Goal: Task Accomplishment & Management: Use online tool/utility

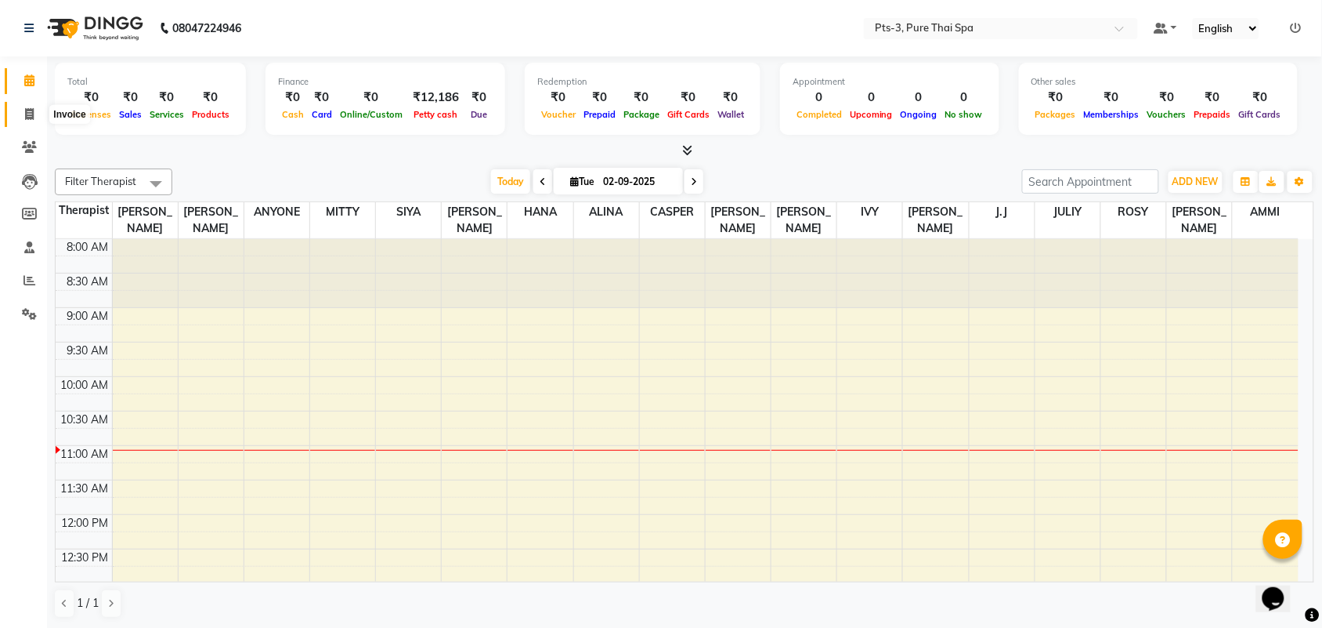
click at [28, 110] on icon at bounding box center [29, 114] width 9 height 12
select select "service"
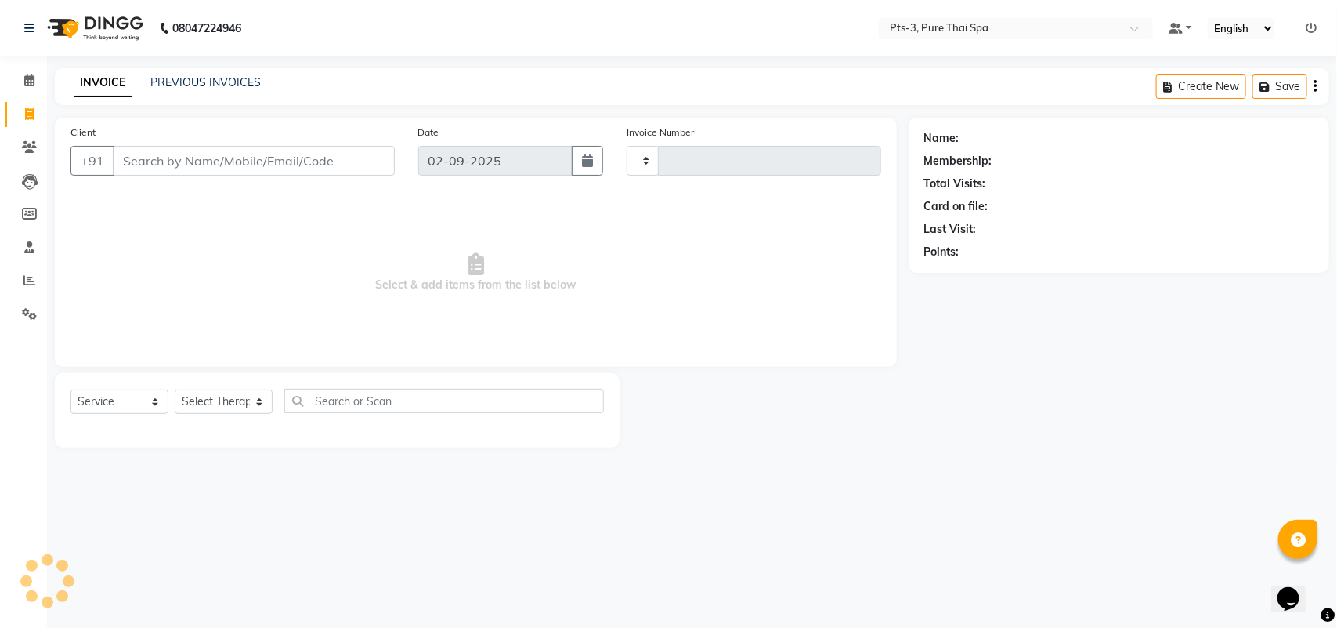
type input "2002"
select select "6461"
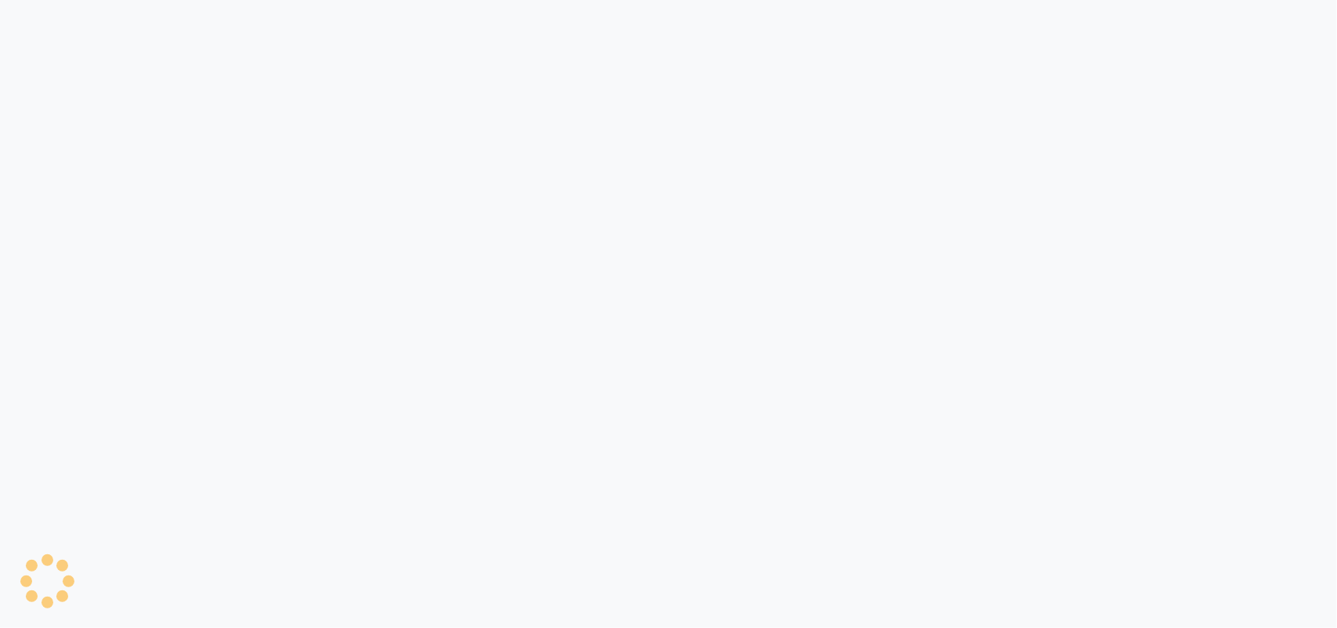
select select "service"
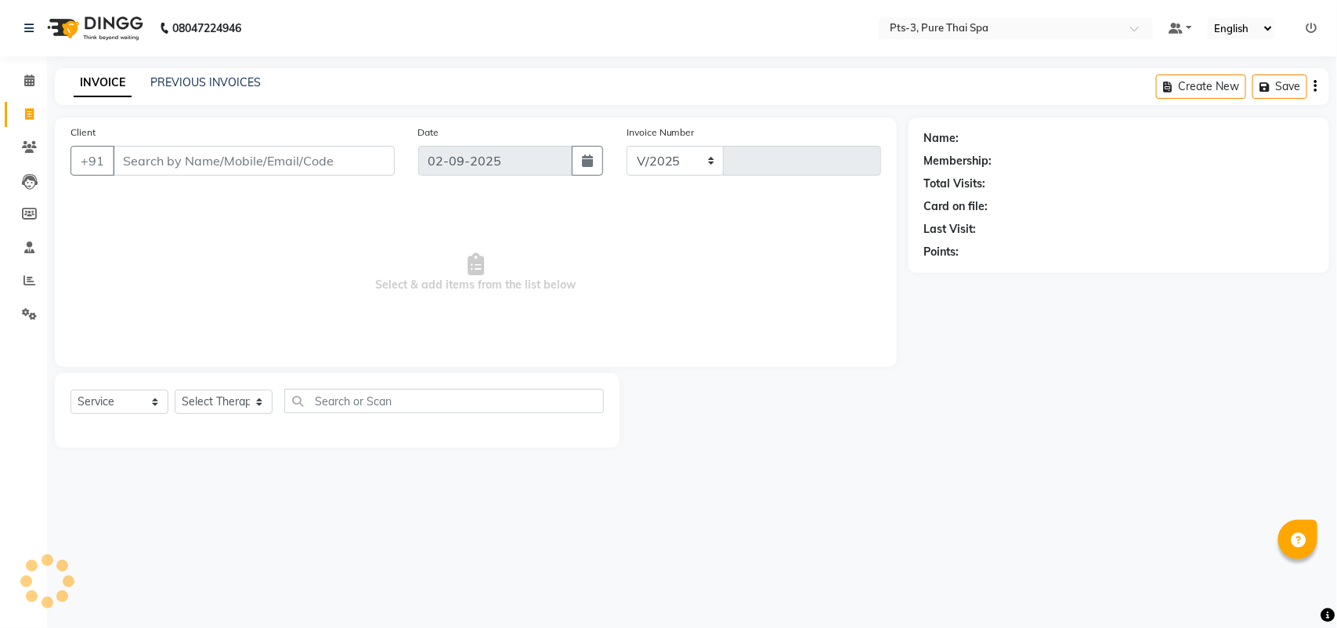
select select "6461"
type input "2002"
click at [173, 80] on link "PREVIOUS INVOICES" at bounding box center [205, 82] width 110 height 14
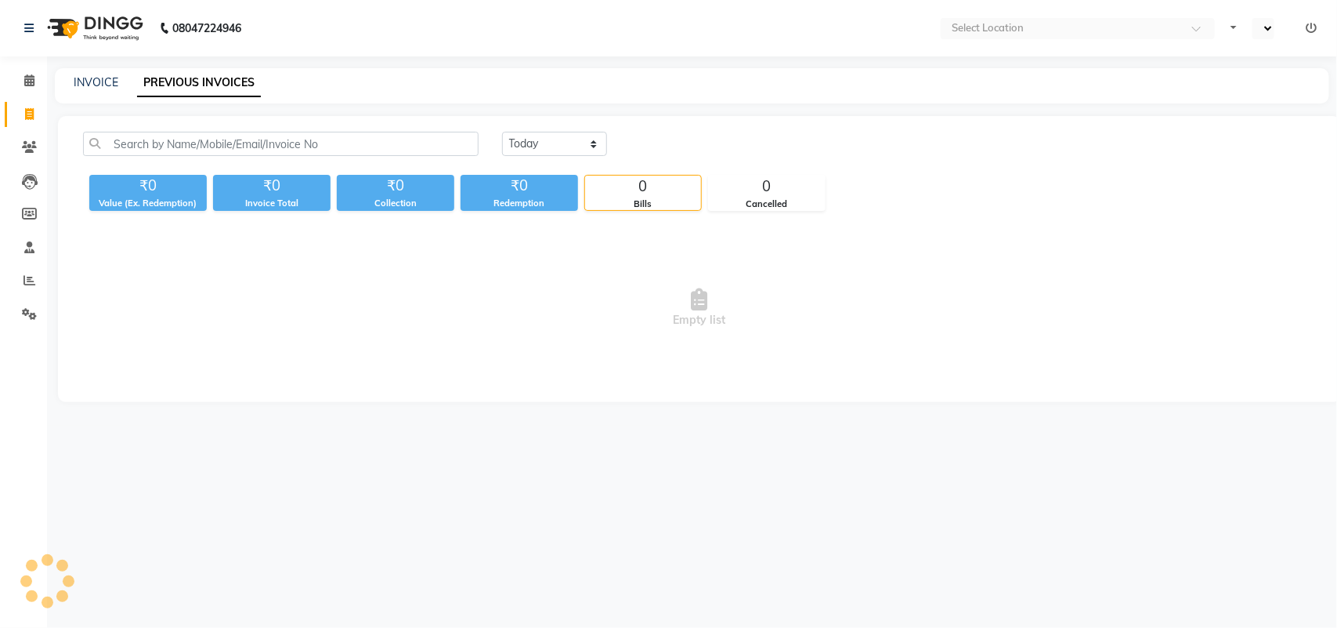
select select "en"
click at [108, 82] on link "INVOICE" at bounding box center [96, 82] width 45 height 14
select select "service"
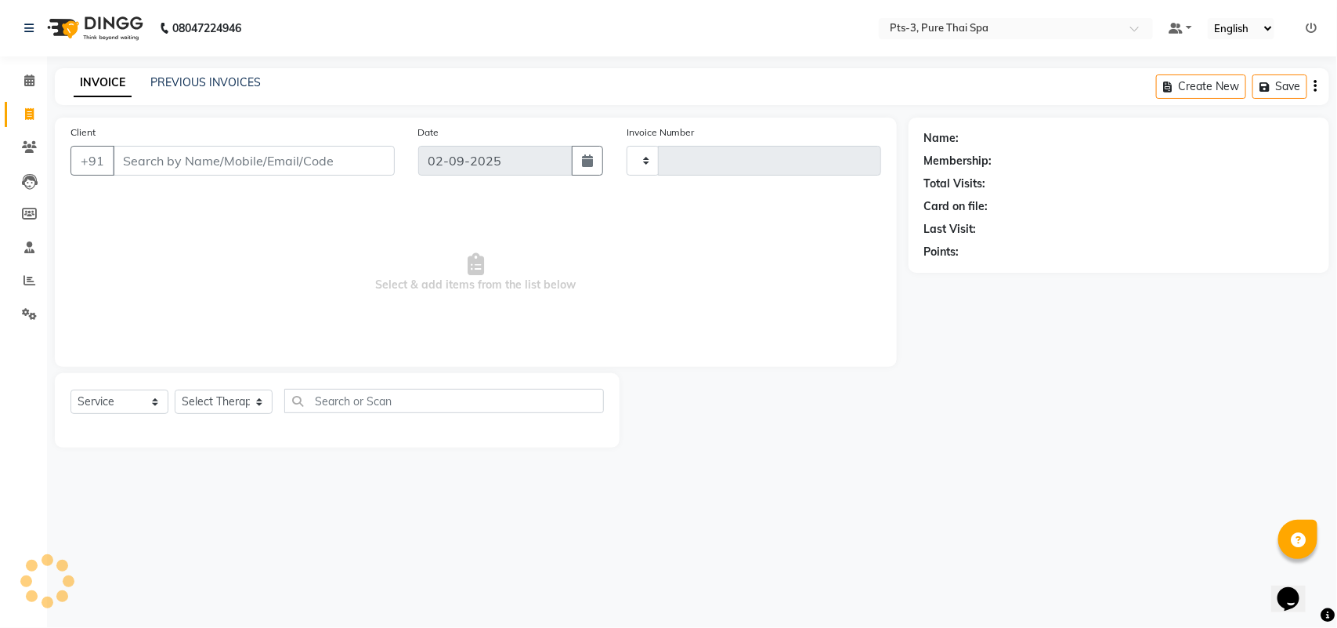
type input "2002"
select select "6461"
